Goal: Task Accomplishment & Management: Use online tool/utility

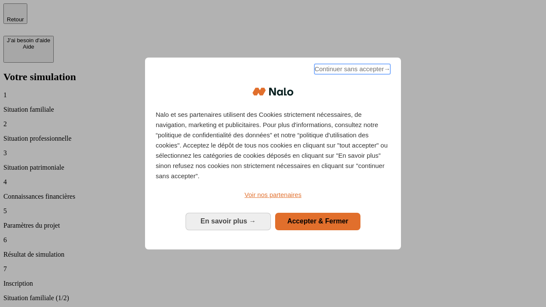
click at [352, 70] on span "Continuer sans accepter →" at bounding box center [353, 69] width 76 height 10
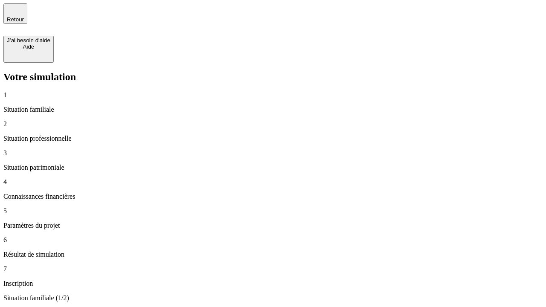
type input "30 000"
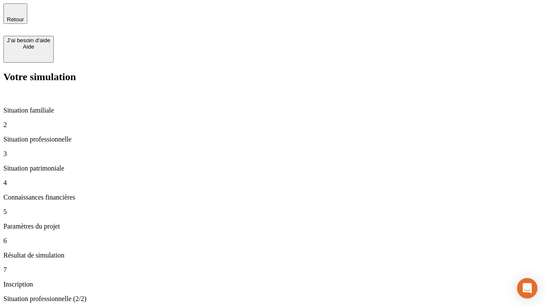
type input "40 000"
